Goal: Task Accomplishment & Management: Manage account settings

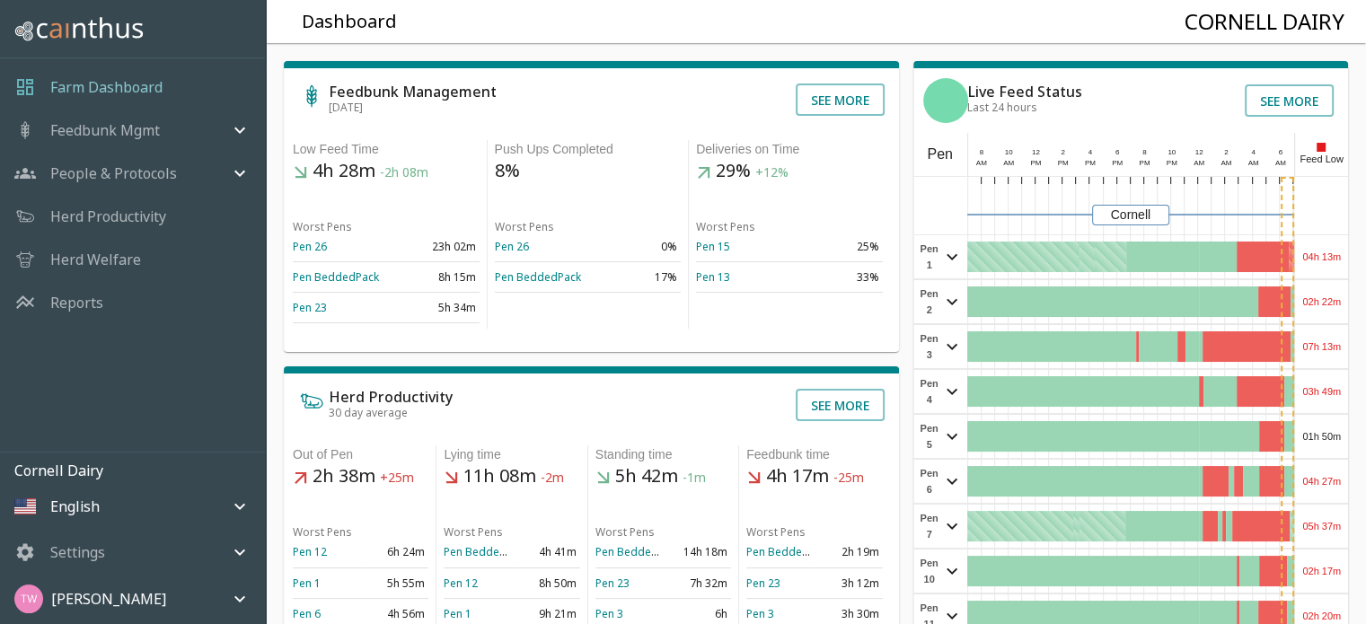
click at [128, 599] on p "[PERSON_NAME]" at bounding box center [108, 599] width 115 height 22
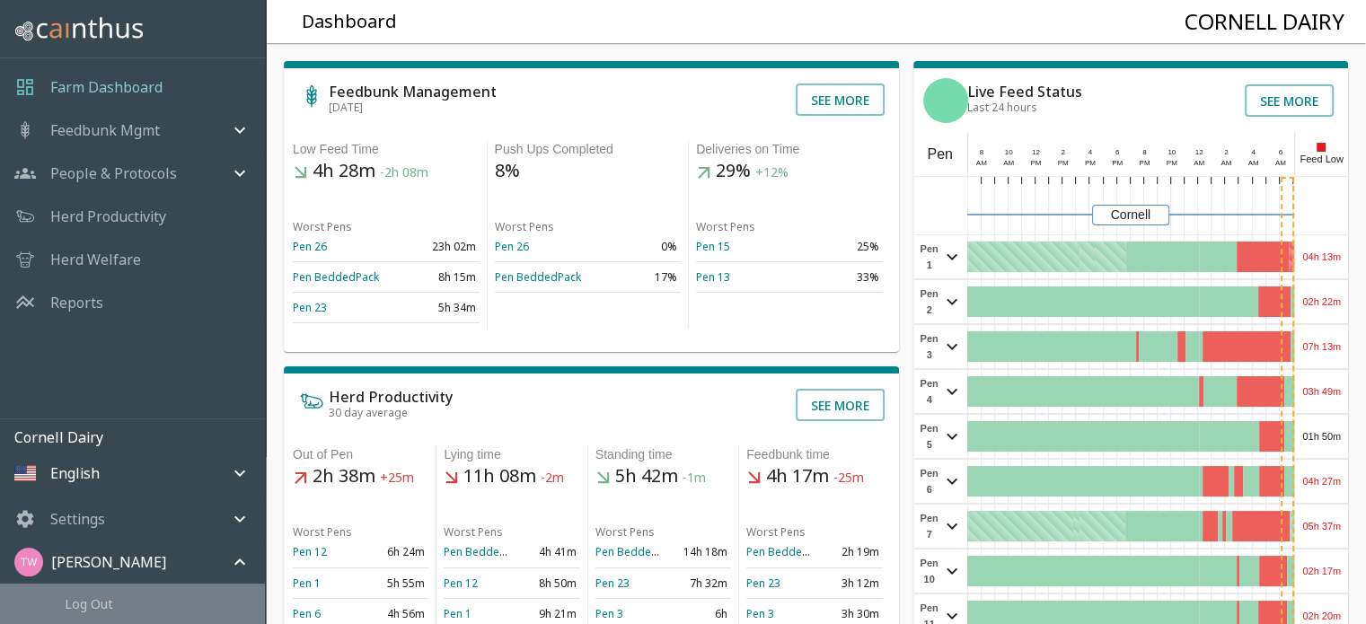
click at [87, 602] on span "Log Out" at bounding box center [158, 603] width 186 height 19
